Goal: Book appointment/travel/reservation

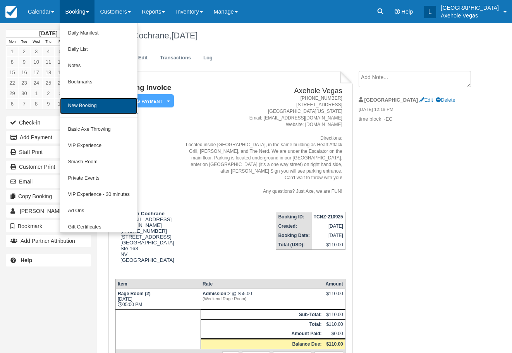
click at [94, 108] on link "New Booking" at bounding box center [98, 106] width 77 height 16
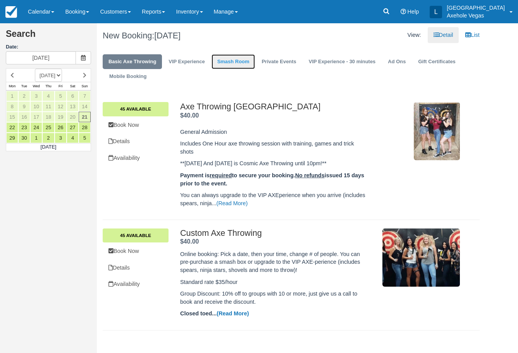
click at [234, 60] on link "Smash Room" at bounding box center [234, 61] width 44 height 15
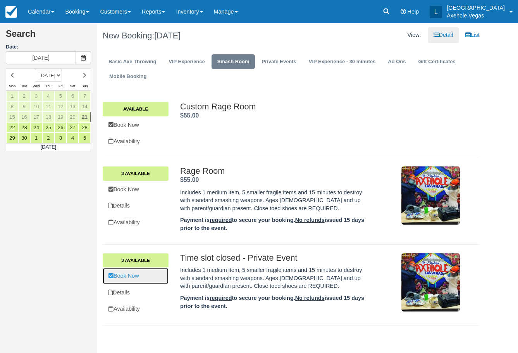
click at [156, 273] on link "Book Now" at bounding box center [136, 276] width 66 height 16
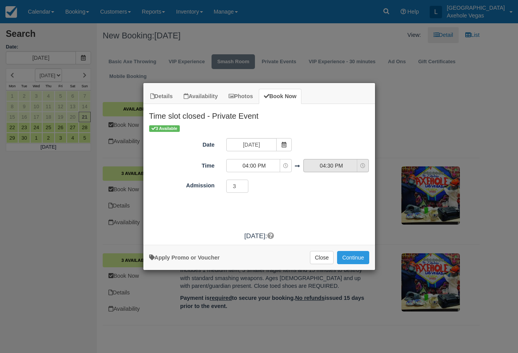
click at [345, 166] on span "04:30 PM" at bounding box center [331, 166] width 55 height 8
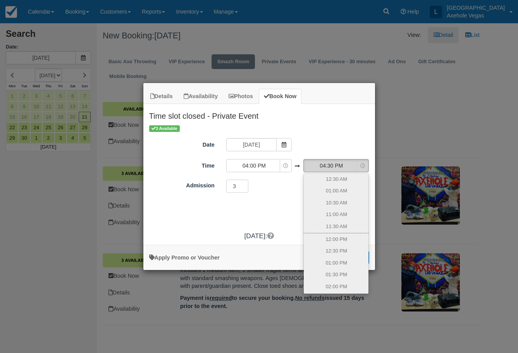
scroll to position [112, 0]
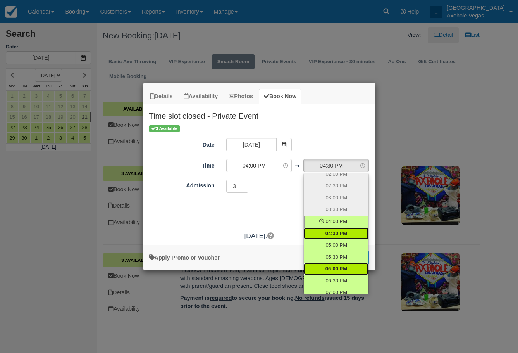
click at [342, 263] on link "06:00 PM" at bounding box center [336, 269] width 65 height 12
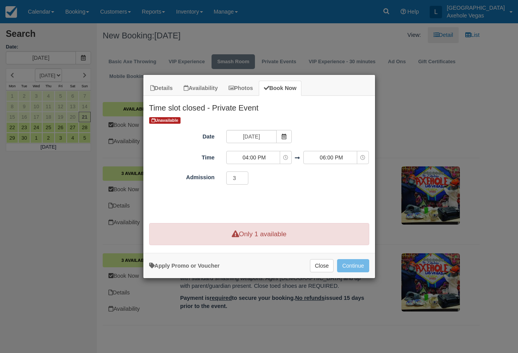
click at [328, 199] on div "Unavailable Date [DATE] Time 04:00 PM 12:00 AM 12:30 AM 10:00 AM 10:30 AM 11:00…" at bounding box center [259, 167] width 232 height 103
click at [239, 179] on input "3" at bounding box center [237, 177] width 22 height 13
click at [302, 192] on div "Unavailable Date [DATE] Time 04:00 PM 12:00 AM 12:30 AM 10:00 AM 10:30 AM 11:00…" at bounding box center [259, 167] width 232 height 103
click at [266, 158] on span "04:00 PM" at bounding box center [254, 157] width 55 height 8
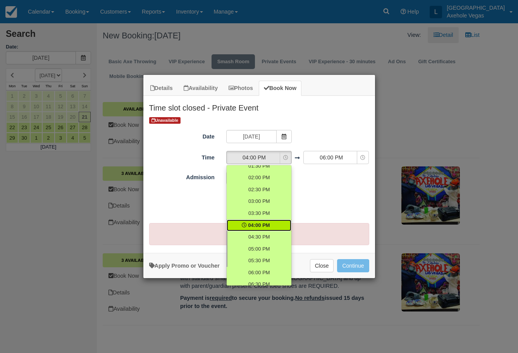
click at [310, 206] on div "Unavailable Date [DATE] Time 04:00 PM 12:00 AM 12:30 AM 10:00 AM 10:30 AM 11:00…" at bounding box center [259, 167] width 232 height 103
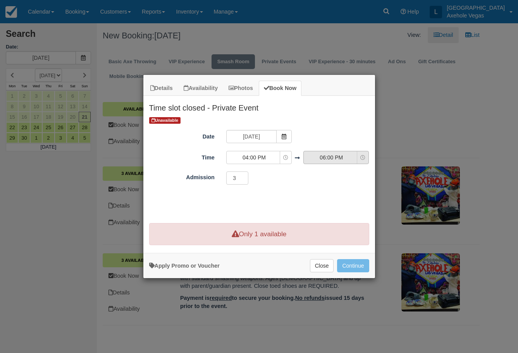
click at [362, 157] on icon "Item Modal" at bounding box center [362, 157] width 5 height 5
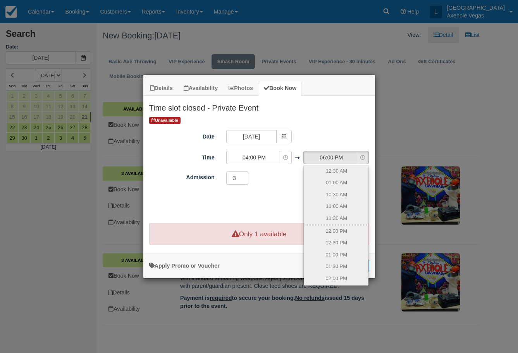
scroll to position [148, 0]
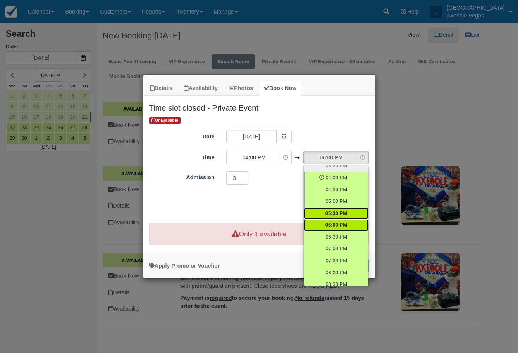
click at [333, 217] on link "05:30 PM" at bounding box center [336, 213] width 65 height 12
select select "17:30"
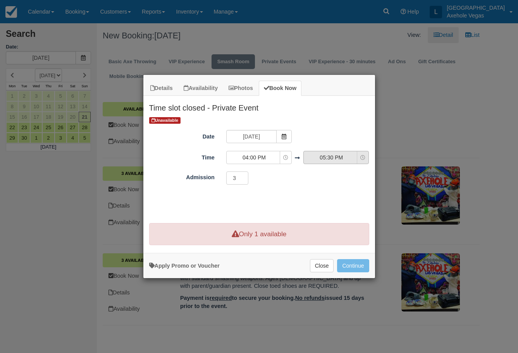
click at [347, 156] on span "05:30 PM" at bounding box center [331, 157] width 55 height 8
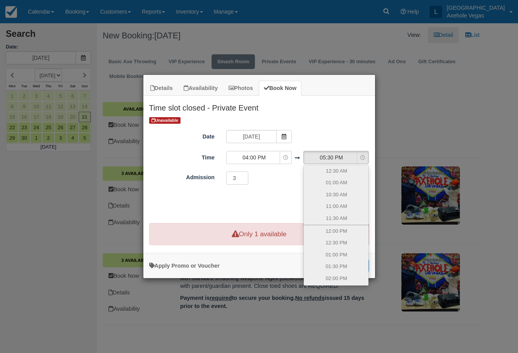
scroll to position [136, 0]
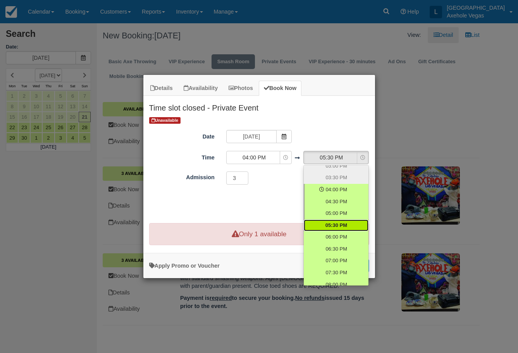
click at [339, 165] on ul "12:30 AM 01:00 AM 10:30 AM 11:00 AM 11:30 AM 12:00 PM 12:30 PM 01:00 PM 01:30 P…" at bounding box center [336, 225] width 65 height 120
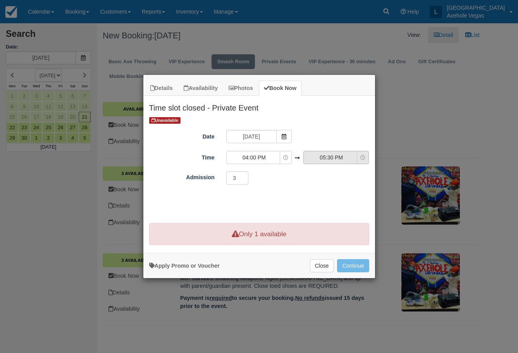
click at [339, 160] on span "05:30 PM" at bounding box center [331, 157] width 55 height 8
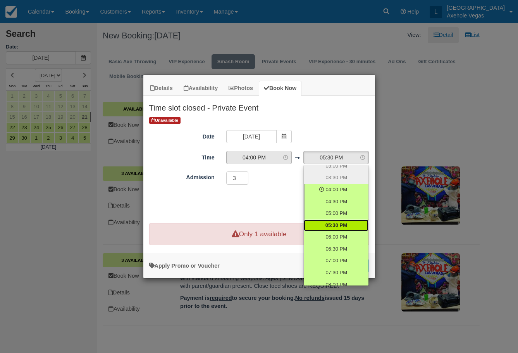
click at [268, 158] on span "04:00 PM" at bounding box center [254, 157] width 55 height 8
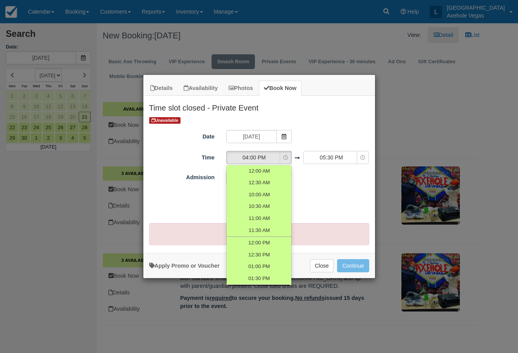
scroll to position [112, 0]
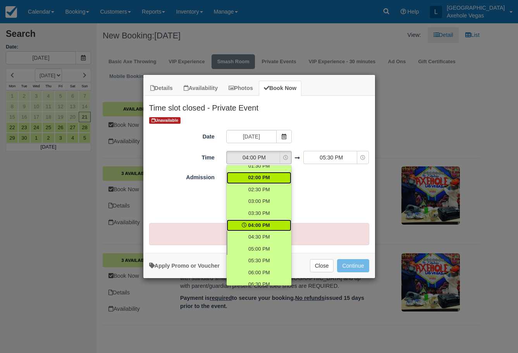
click at [274, 172] on link "02:00 PM" at bounding box center [259, 178] width 65 height 12
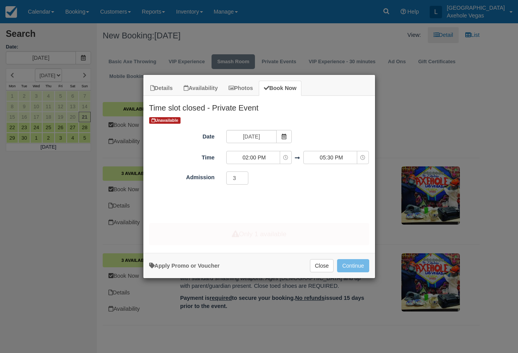
click at [332, 187] on div "Unavailable Date [DATE] Time 02:00 PM 12:00 AM 12:30 AM 10:00 AM 10:30 AM 11:00…" at bounding box center [259, 167] width 232 height 103
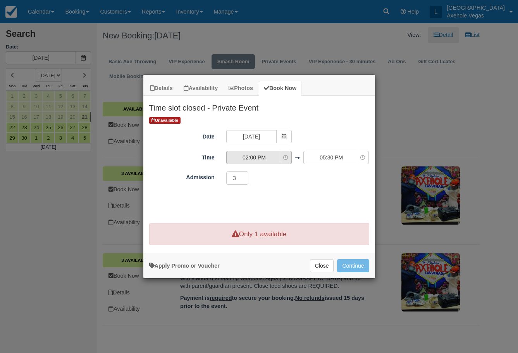
click at [276, 159] on span "02:00 PM" at bounding box center [254, 157] width 55 height 8
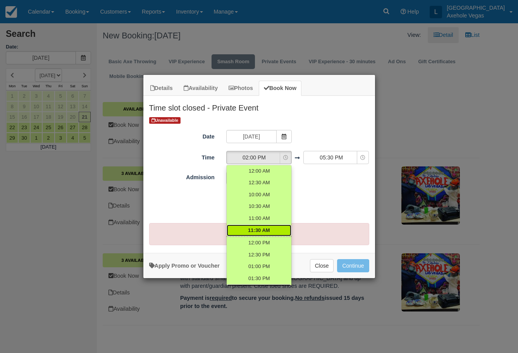
scroll to position [11, 0]
click at [327, 195] on div "Unavailable Date [DATE] Time 02:00 PM 12:00 AM 12:30 AM 10:00 AM 10:30 AM 11:00…" at bounding box center [259, 167] width 232 height 103
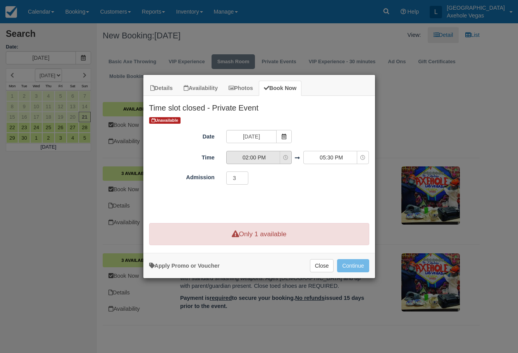
click at [246, 153] on button "02:00 PM" at bounding box center [258, 157] width 65 height 13
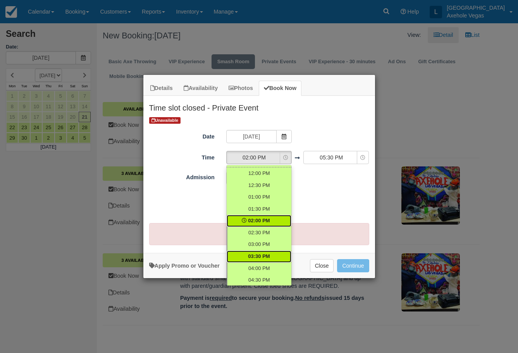
scroll to position [88, 0]
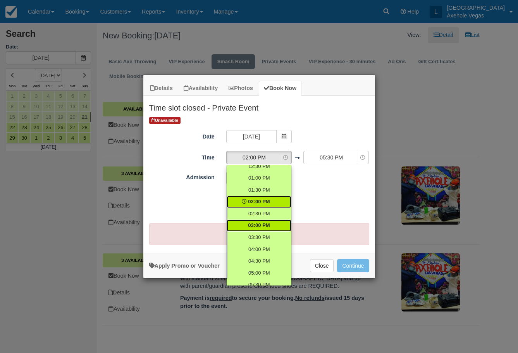
click at [267, 230] on link "03:00 PM" at bounding box center [259, 225] width 65 height 12
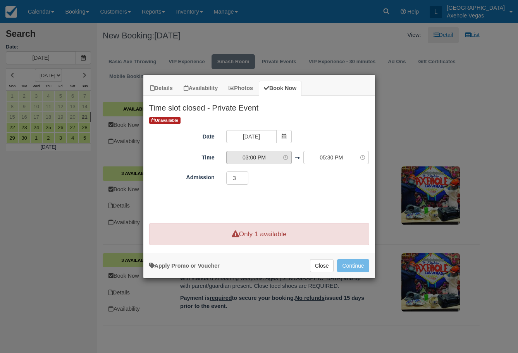
click at [270, 158] on span "03:00 PM" at bounding box center [254, 157] width 55 height 8
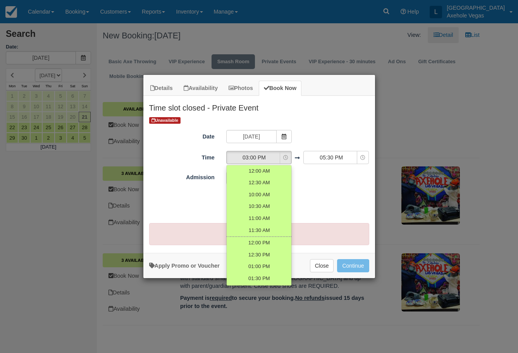
scroll to position [89, 0]
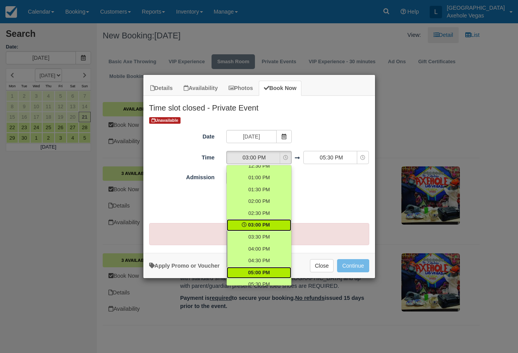
click at [279, 268] on link "05:00 PM" at bounding box center [259, 273] width 65 height 12
select select "17:00"
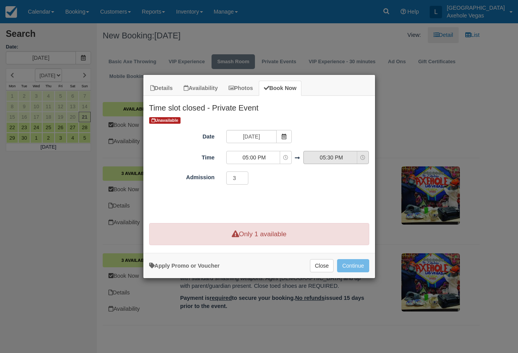
click at [334, 158] on span "05:30 PM" at bounding box center [331, 157] width 55 height 8
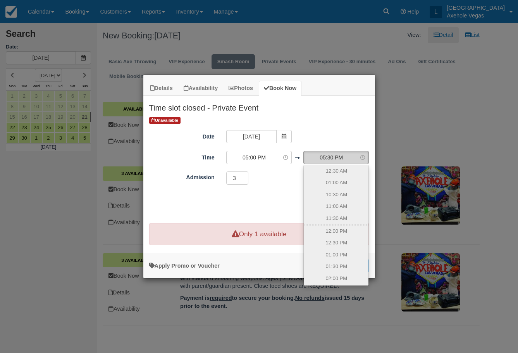
scroll to position [136, 0]
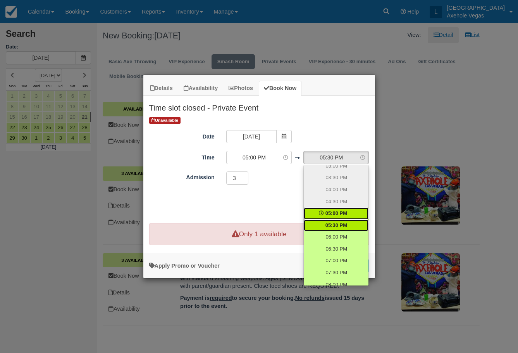
click at [323, 208] on link "05:00 PM" at bounding box center [336, 213] width 65 height 12
select select "17:00"
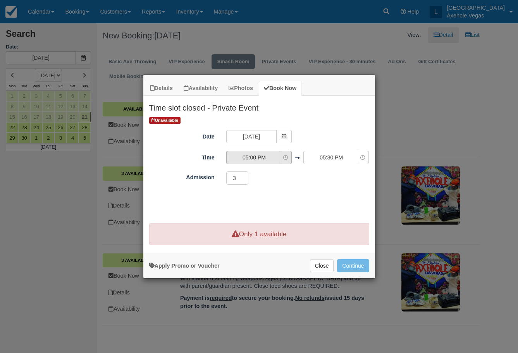
click at [253, 157] on span "05:00 PM" at bounding box center [254, 157] width 55 height 8
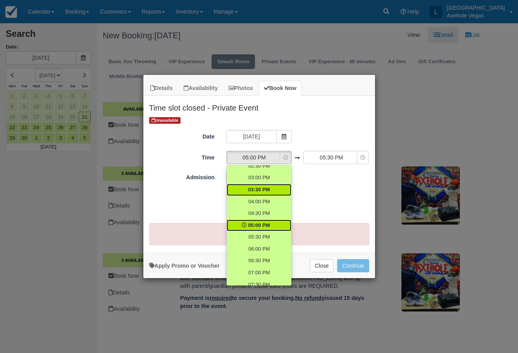
click at [271, 189] on link "03:30 PM" at bounding box center [259, 190] width 65 height 12
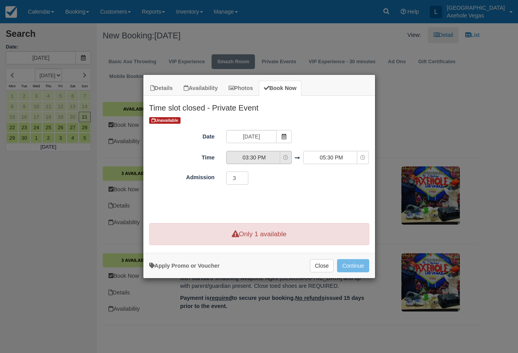
click at [269, 157] on span "03:30 PM" at bounding box center [254, 157] width 55 height 8
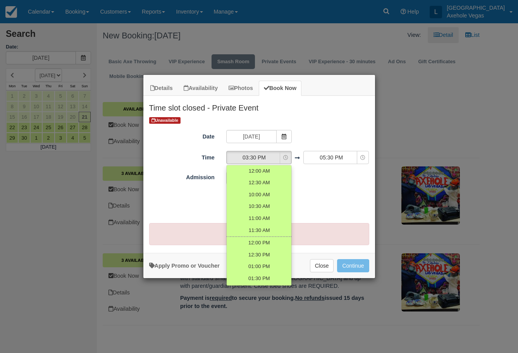
scroll to position [101, 0]
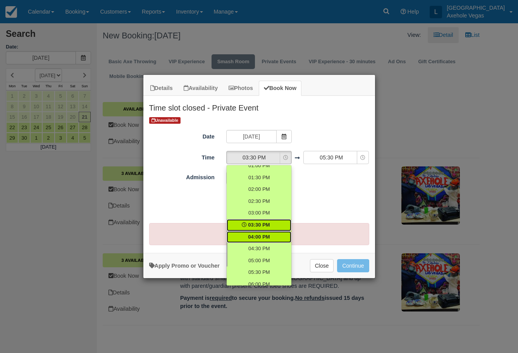
click at [270, 232] on link "04:00 PM" at bounding box center [259, 237] width 65 height 12
select select "16:00"
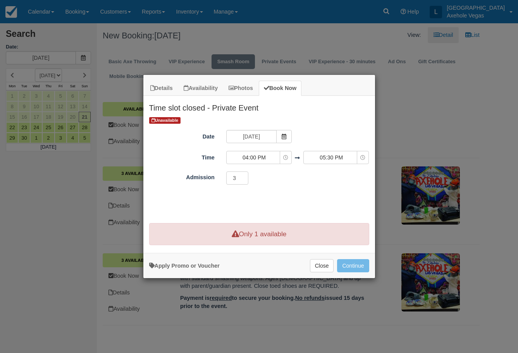
click at [297, 179] on div "3 Required.Maximum of 3" at bounding box center [287, 178] width 135 height 15
click at [244, 174] on input "3" at bounding box center [237, 177] width 22 height 13
click at [244, 179] on input "2" at bounding box center [237, 177] width 22 height 13
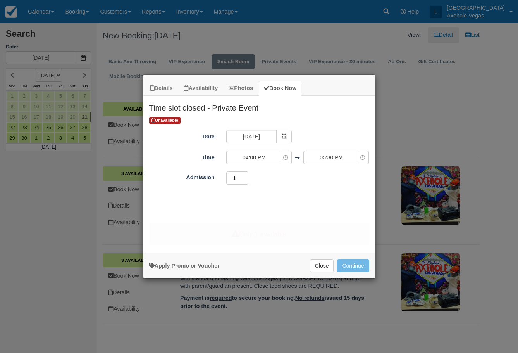
type input "1"
click at [244, 179] on input "1" at bounding box center [237, 177] width 22 height 13
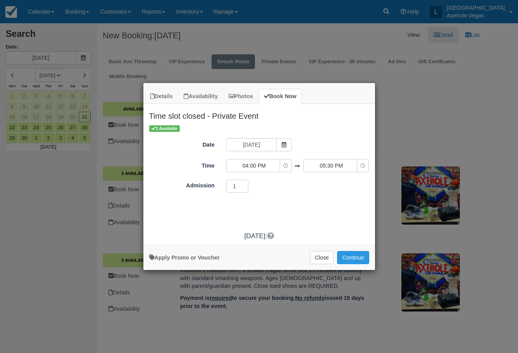
click at [285, 203] on div "1 Available Date [DATE] Time 04:00 PM 12:00 AM 12:30 AM 10:00 AM 10:30 AM 11:00…" at bounding box center [259, 175] width 232 height 103
click at [341, 164] on span "05:30 PM" at bounding box center [331, 166] width 55 height 8
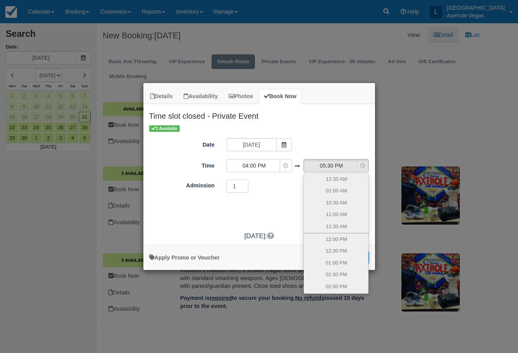
scroll to position [136, 0]
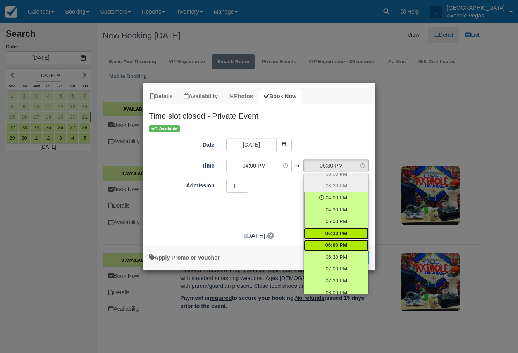
click at [348, 241] on link "06:00 PM" at bounding box center [336, 245] width 65 height 12
select select "18:00"
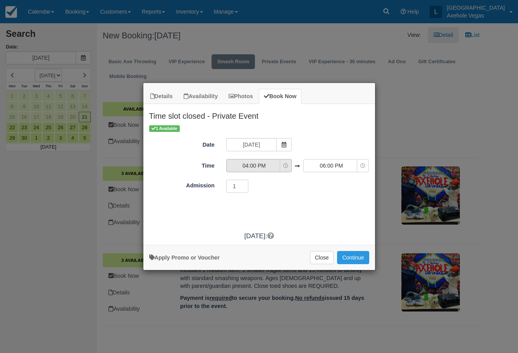
click at [262, 167] on span "04:00 PM" at bounding box center [254, 166] width 55 height 8
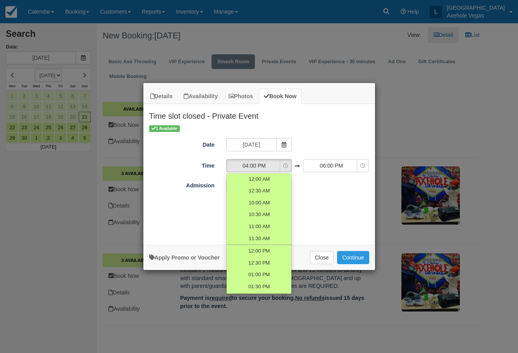
scroll to position [112, 0]
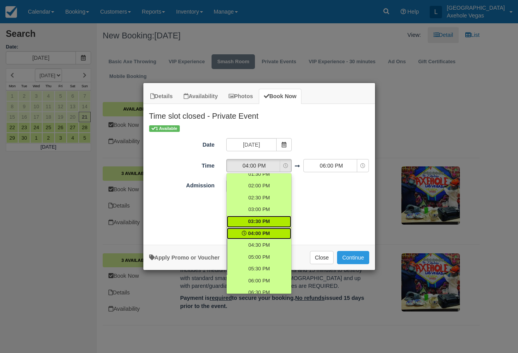
click at [267, 220] on link "03:30 PM" at bounding box center [259, 221] width 65 height 12
select select "15:30"
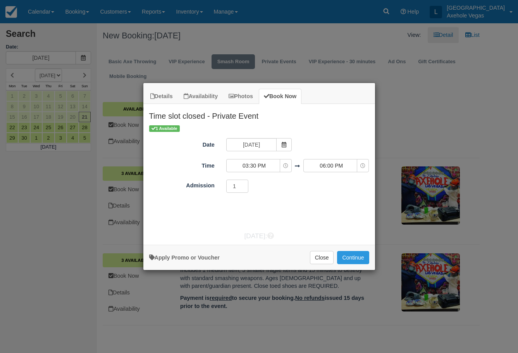
click at [298, 200] on div "1 Available Date [DATE] Time 03:30 PM 12:00 AM 12:30 AM 10:00 AM 10:30 AM 11:00…" at bounding box center [259, 175] width 232 height 103
click at [342, 166] on span "06:00 PM" at bounding box center [331, 166] width 55 height 8
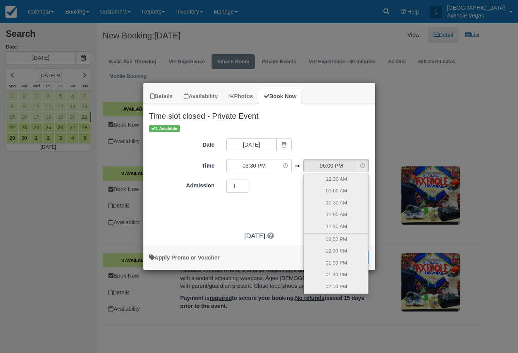
scroll to position [148, 0]
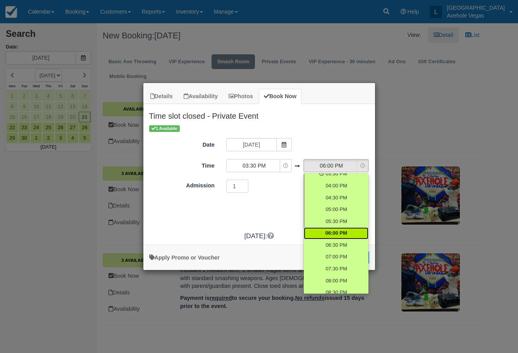
click at [346, 233] on link "06:00 PM" at bounding box center [336, 233] width 65 height 12
select select "18:00"
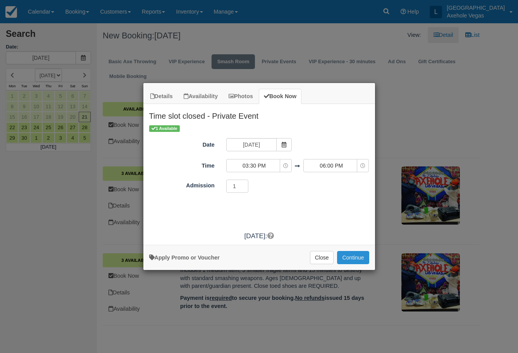
click at [355, 258] on button "Continue" at bounding box center [353, 257] width 32 height 13
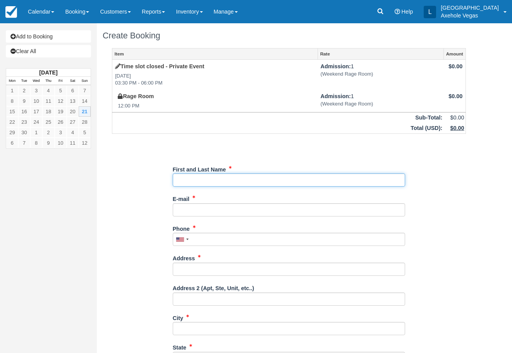
click at [223, 183] on input "First and Last Name" at bounding box center [289, 179] width 232 height 13
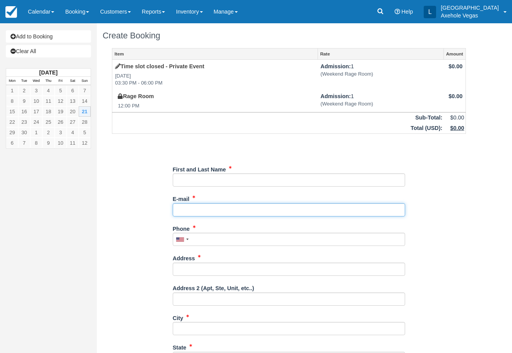
click at [225, 210] on input "E-mail" at bounding box center [289, 209] width 232 height 13
type input "axeholevegas@gmail.com"
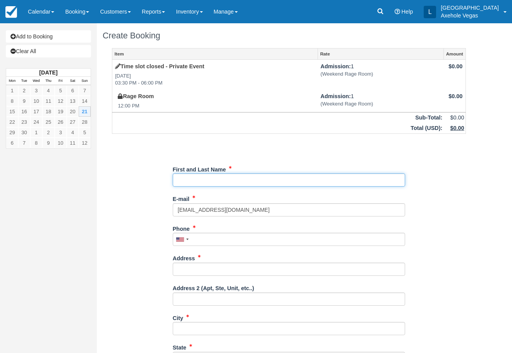
type input "London Axehole Inc. Axehole Vegas"
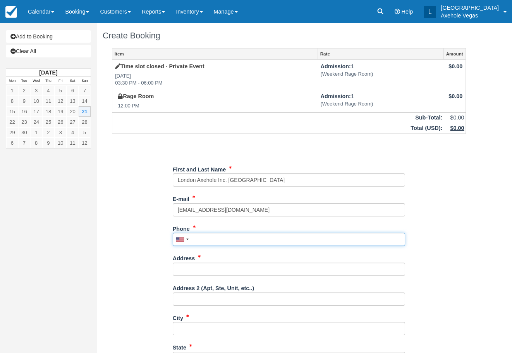
type input "7027767640"
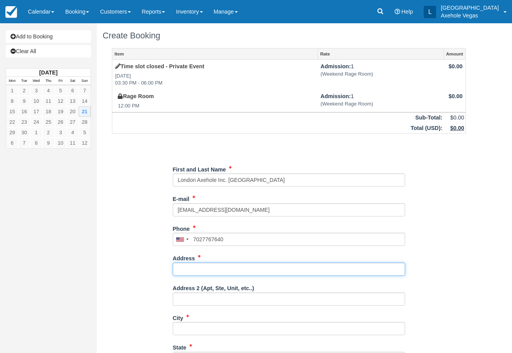
type input "450 Fremont street"
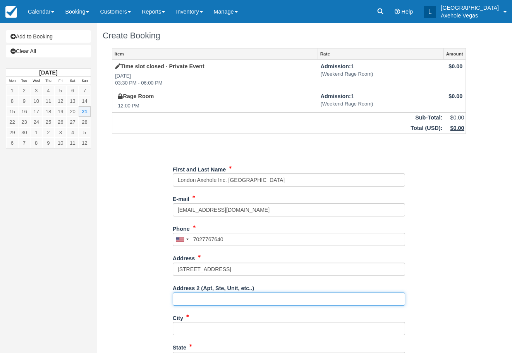
type input "Ste 163"
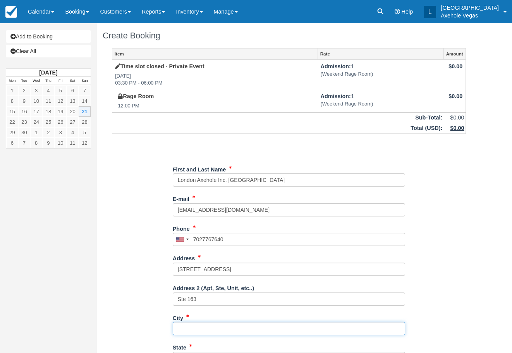
type input "las vegas"
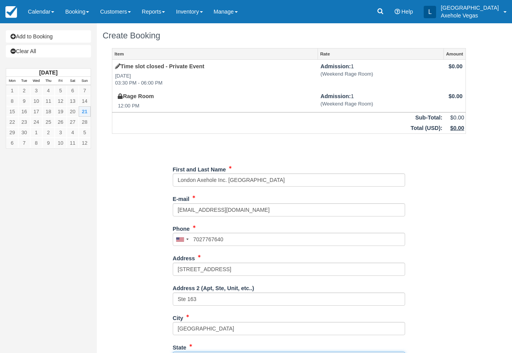
type input "NV"
type input "United States"
type input "89101"
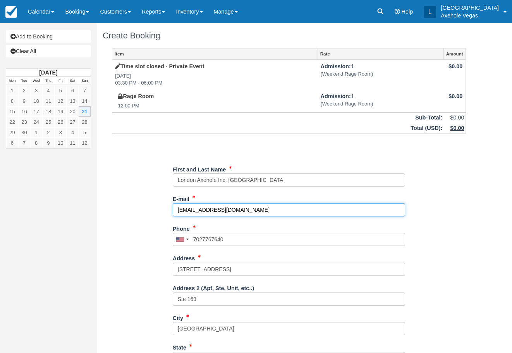
type input "(702) 776-7640"
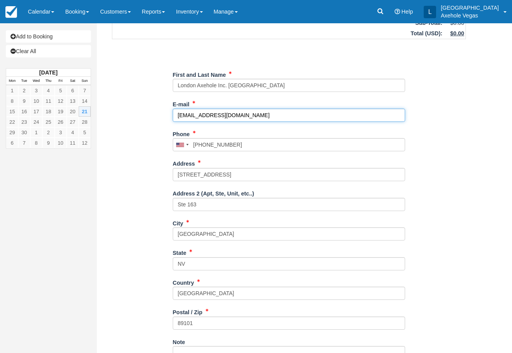
scroll to position [133, 0]
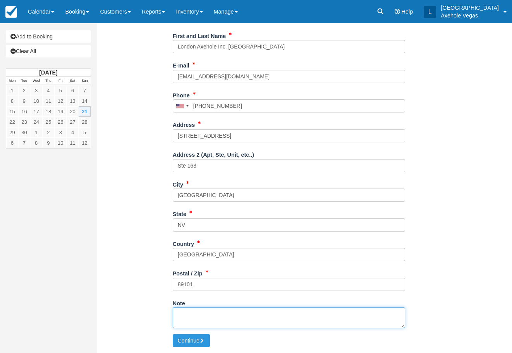
click at [241, 321] on textarea "Note" at bounding box center [289, 317] width 232 height 21
type textarea "t"
type textarea "time block ~EC"
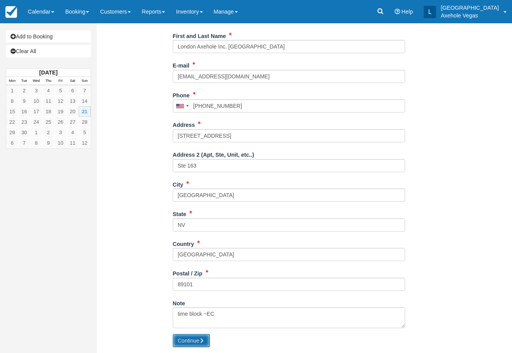
click at [191, 339] on button "Continue" at bounding box center [191, 340] width 37 height 13
type input "+17027767640"
